Goal: Obtain resource: Download file/media

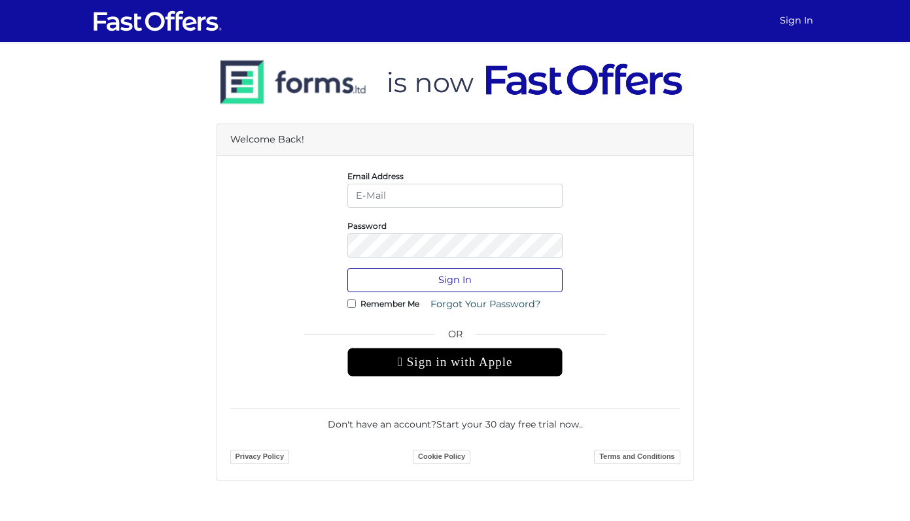
type input "christian@property.ca"
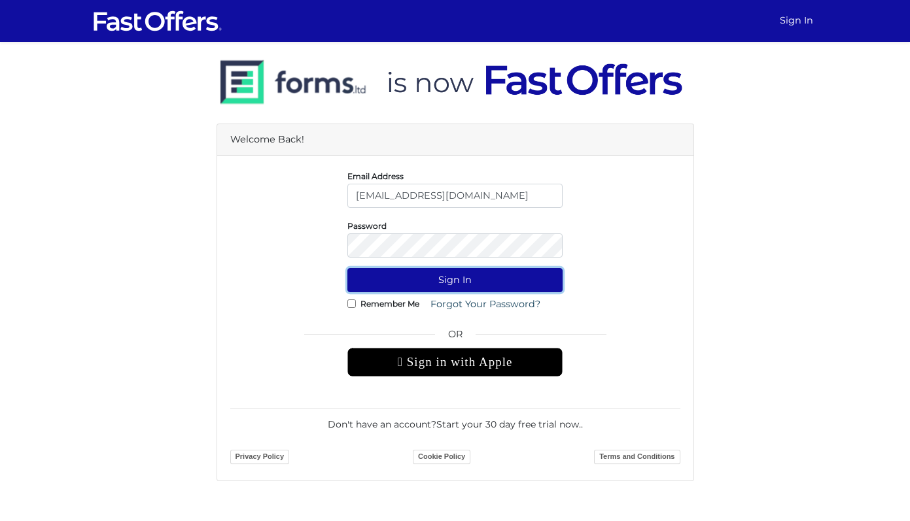
click at [497, 275] on button "Sign In" at bounding box center [454, 280] width 215 height 24
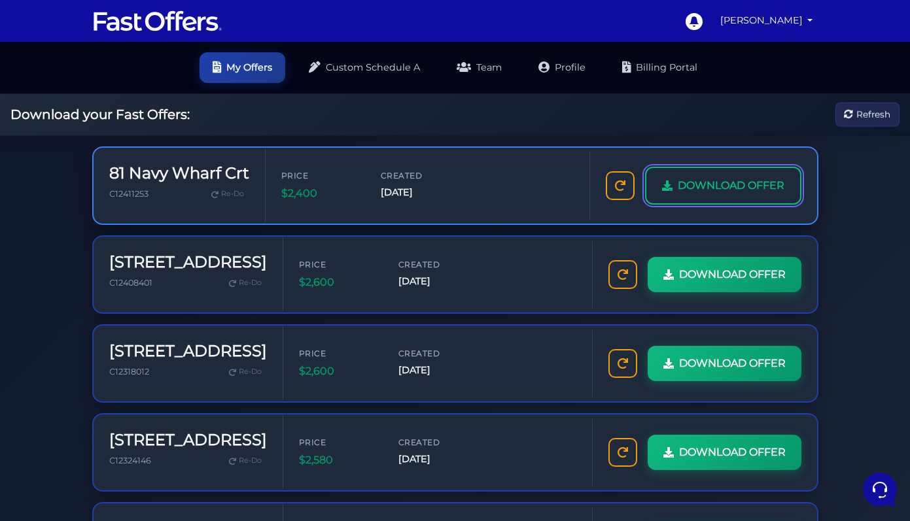
click at [747, 193] on span "DOWNLOAD OFFER" at bounding box center [731, 185] width 107 height 17
